Goal: Task Accomplishment & Management: Manage account settings

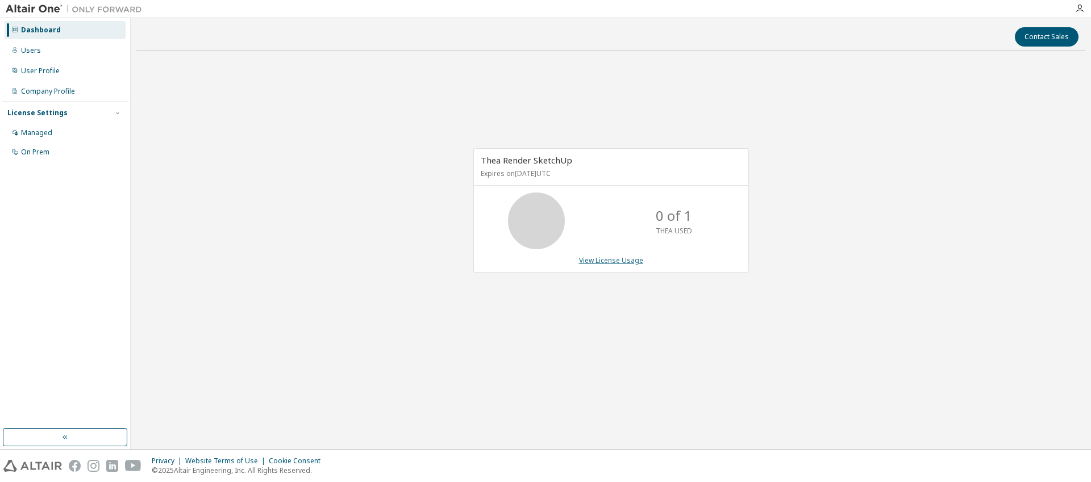
click at [611, 257] on link "View License Usage" at bounding box center [611, 261] width 64 height 10
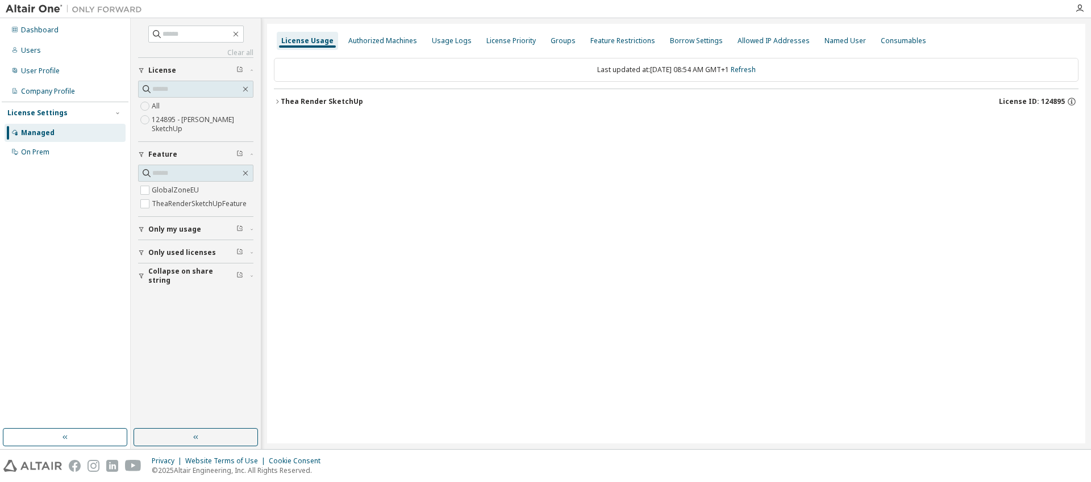
click at [294, 99] on div "Thea Render SketchUp" at bounding box center [322, 101] width 82 height 9
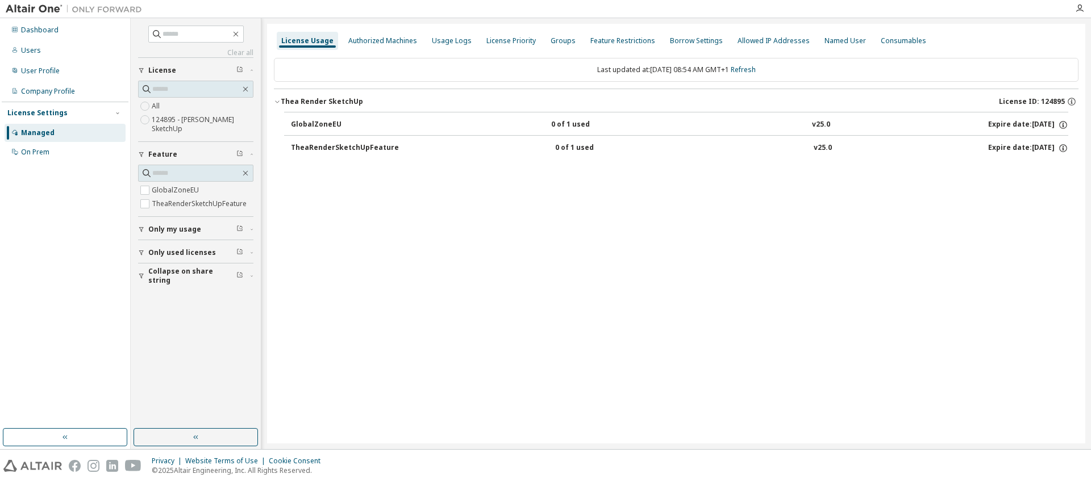
click at [193, 122] on label "124895 - Thea Render SketchUp" at bounding box center [203, 124] width 102 height 23
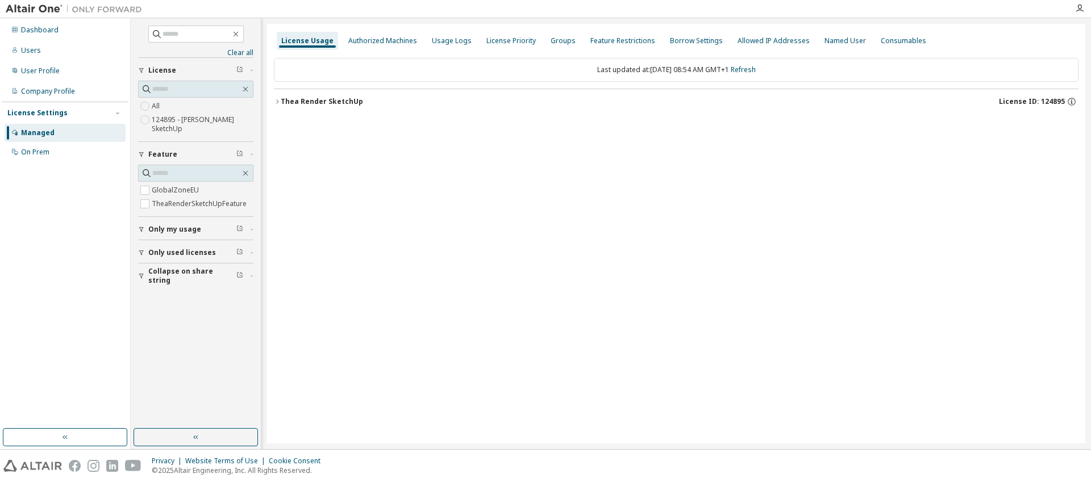
click at [343, 102] on div "Thea Render SketchUp" at bounding box center [322, 101] width 82 height 9
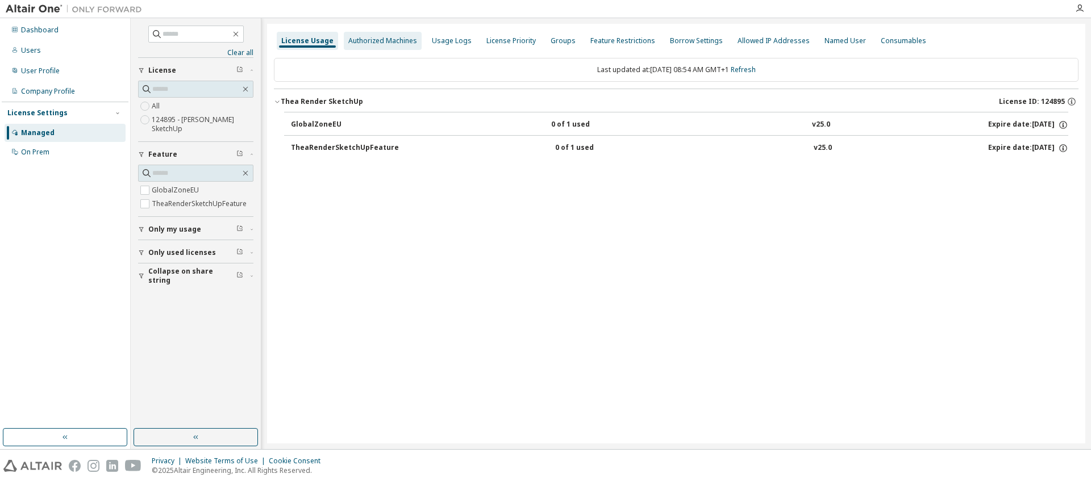
click at [374, 41] on div "Authorized Machines" at bounding box center [382, 40] width 69 height 9
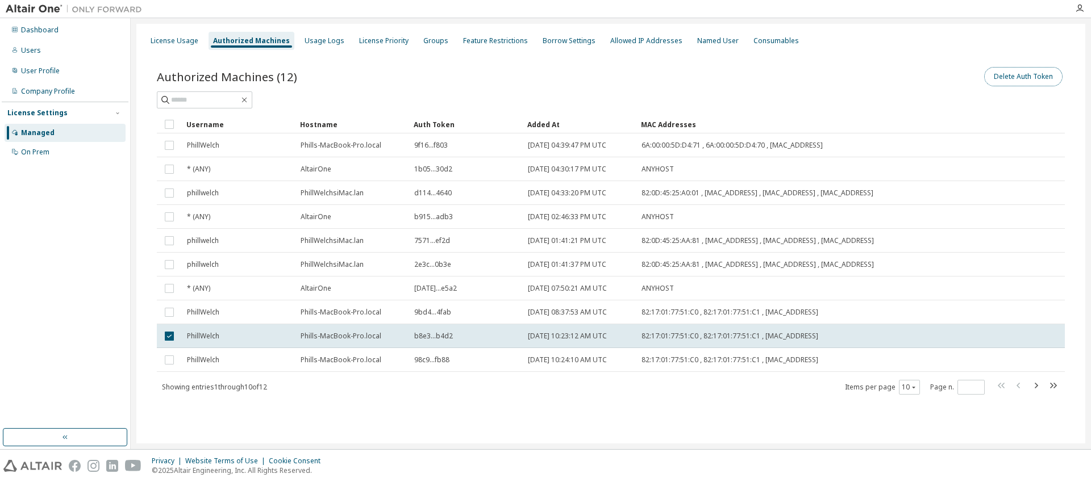
click at [1019, 78] on button "Delete Auth Token" at bounding box center [1023, 76] width 78 height 19
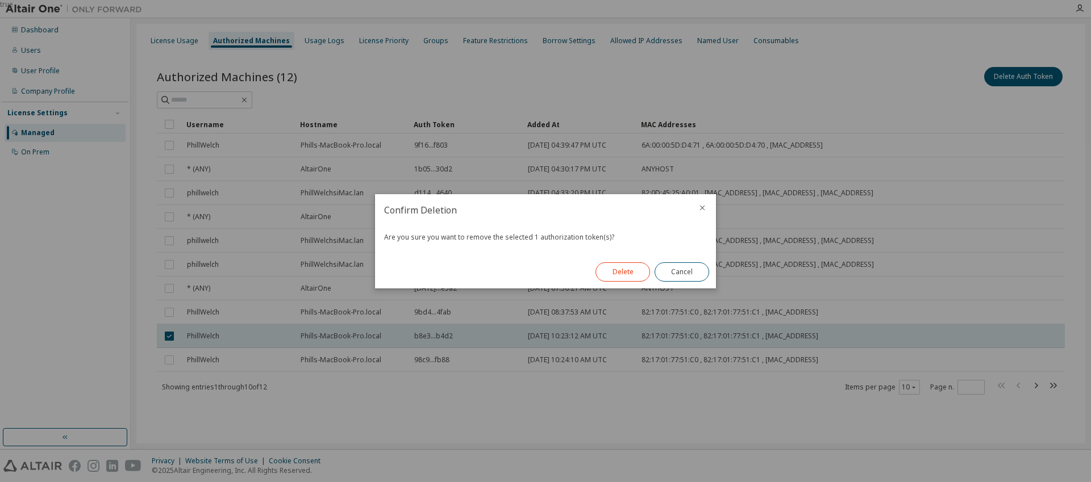
click at [616, 276] on button "Delete" at bounding box center [622, 271] width 55 height 19
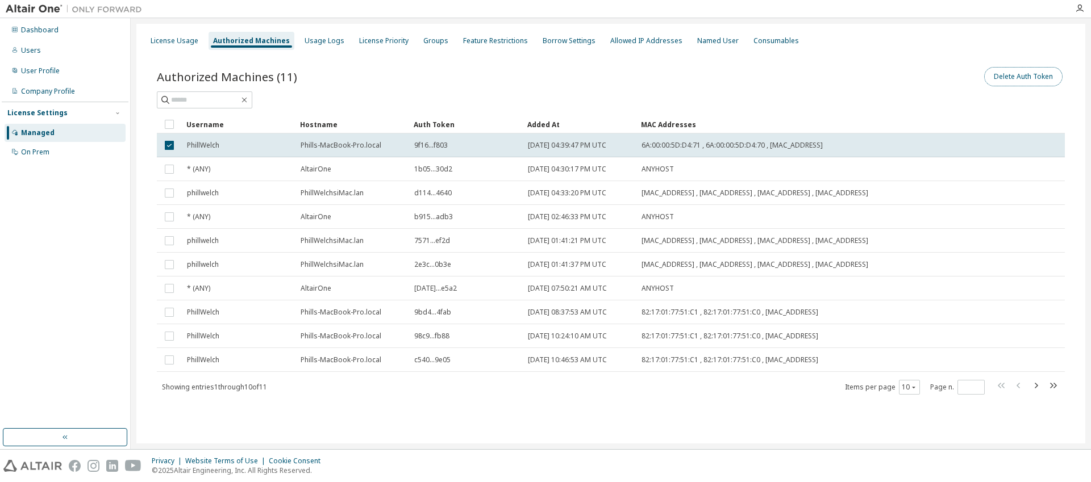
click at [1029, 76] on button "Delete Auth Token" at bounding box center [1023, 76] width 78 height 19
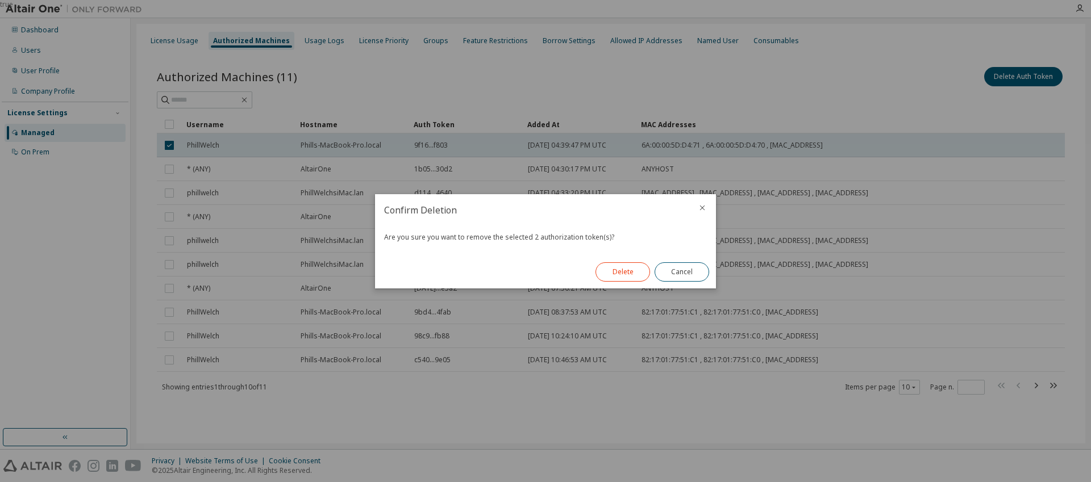
click at [627, 273] on button "Delete" at bounding box center [622, 271] width 55 height 19
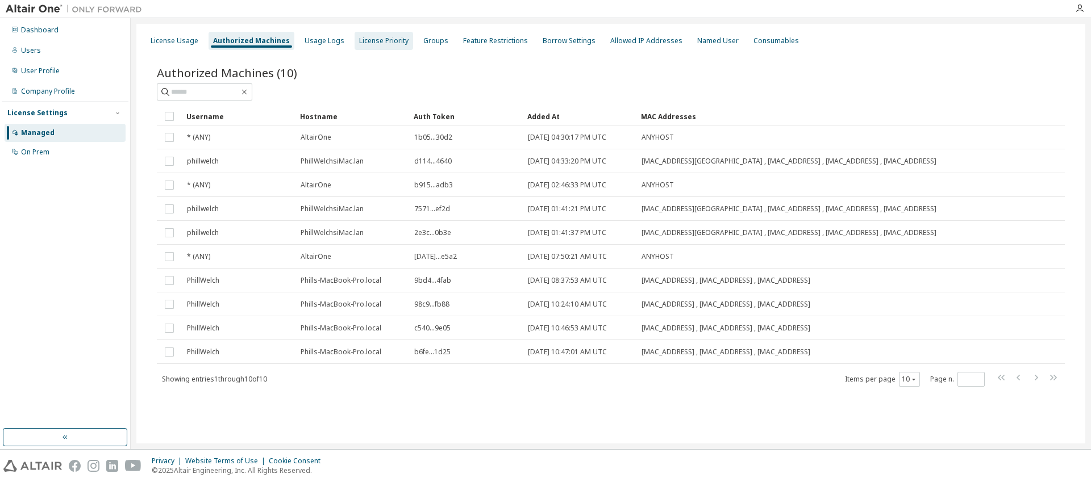
click at [373, 43] on div "License Priority" at bounding box center [383, 40] width 49 height 9
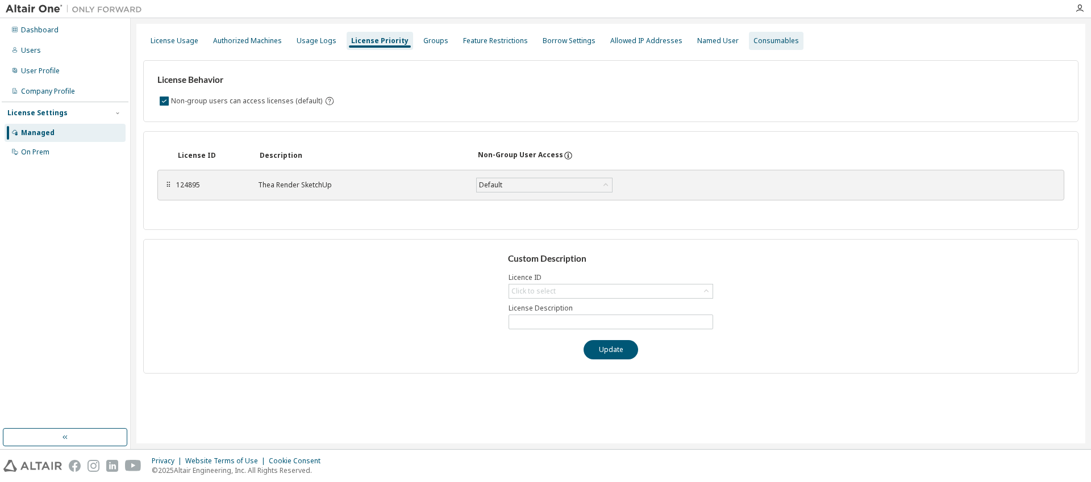
click at [766, 44] on div "Consumables" at bounding box center [775, 40] width 45 height 9
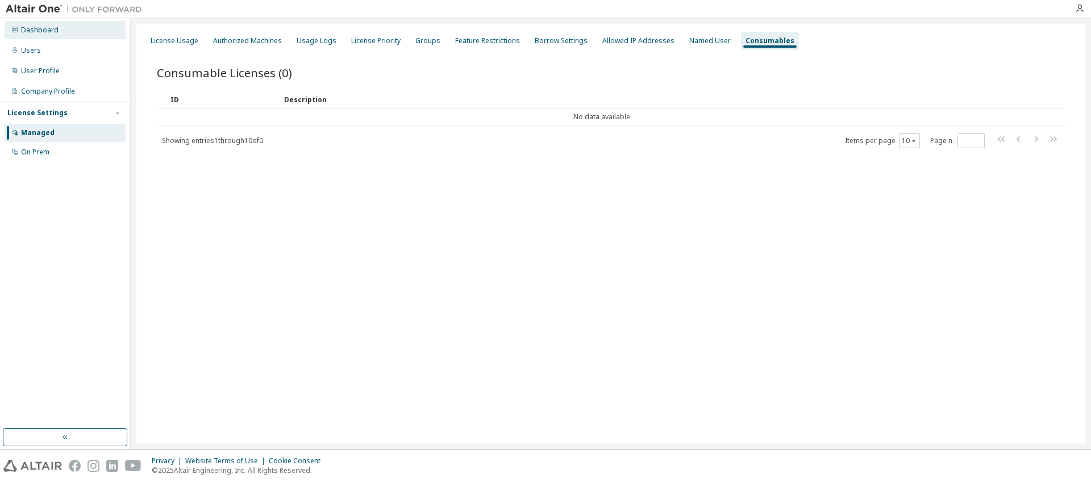
click at [55, 28] on div "Dashboard" at bounding box center [39, 30] width 37 height 9
